Goal: Transaction & Acquisition: Book appointment/travel/reservation

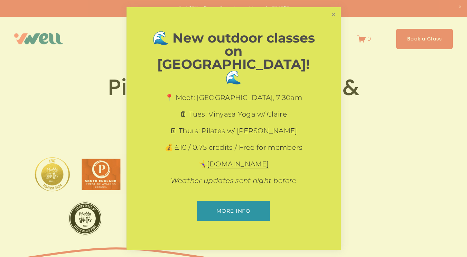
click at [337, 20] on link "Close" at bounding box center [334, 14] width 12 height 12
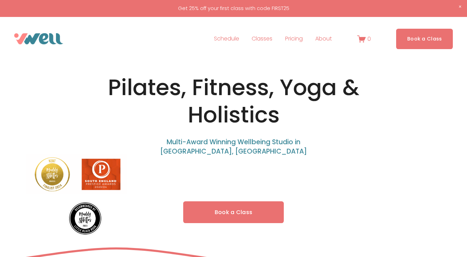
click at [230, 37] on link "Schedule" at bounding box center [226, 38] width 25 height 11
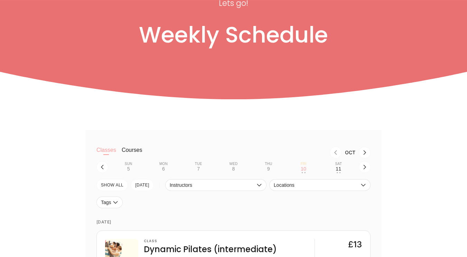
scroll to position [104, 0]
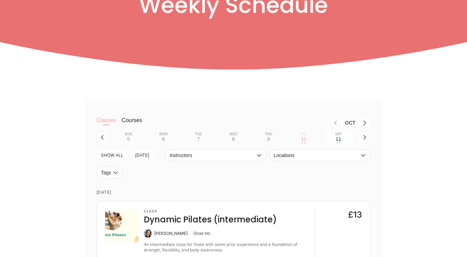
click at [339, 141] on div "11" at bounding box center [339, 139] width 6 height 6
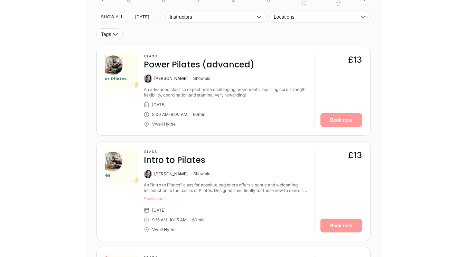
scroll to position [277, 0]
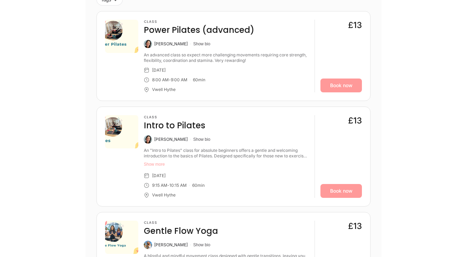
click at [156, 164] on button "Show more" at bounding box center [226, 165] width 165 height 6
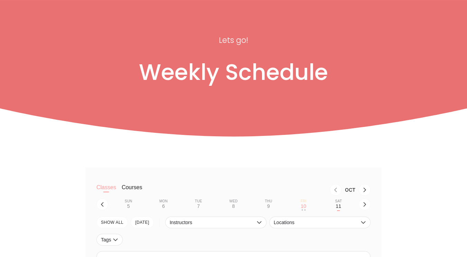
scroll to position [69, 0]
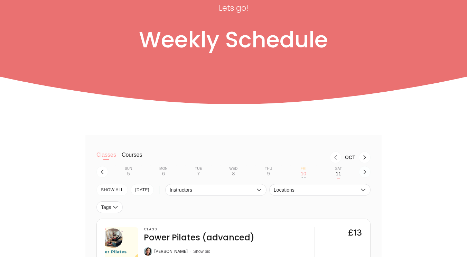
click at [367, 172] on icon "button" at bounding box center [365, 172] width 6 height 6
click at [129, 173] on div "12" at bounding box center [129, 174] width 6 height 6
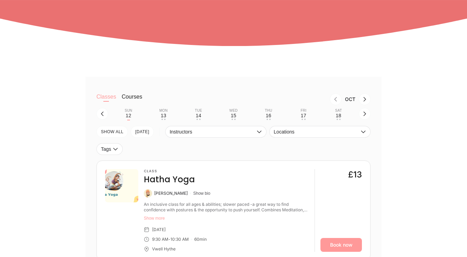
scroll to position [104, 0]
